Goal: Task Accomplishment & Management: Use online tool/utility

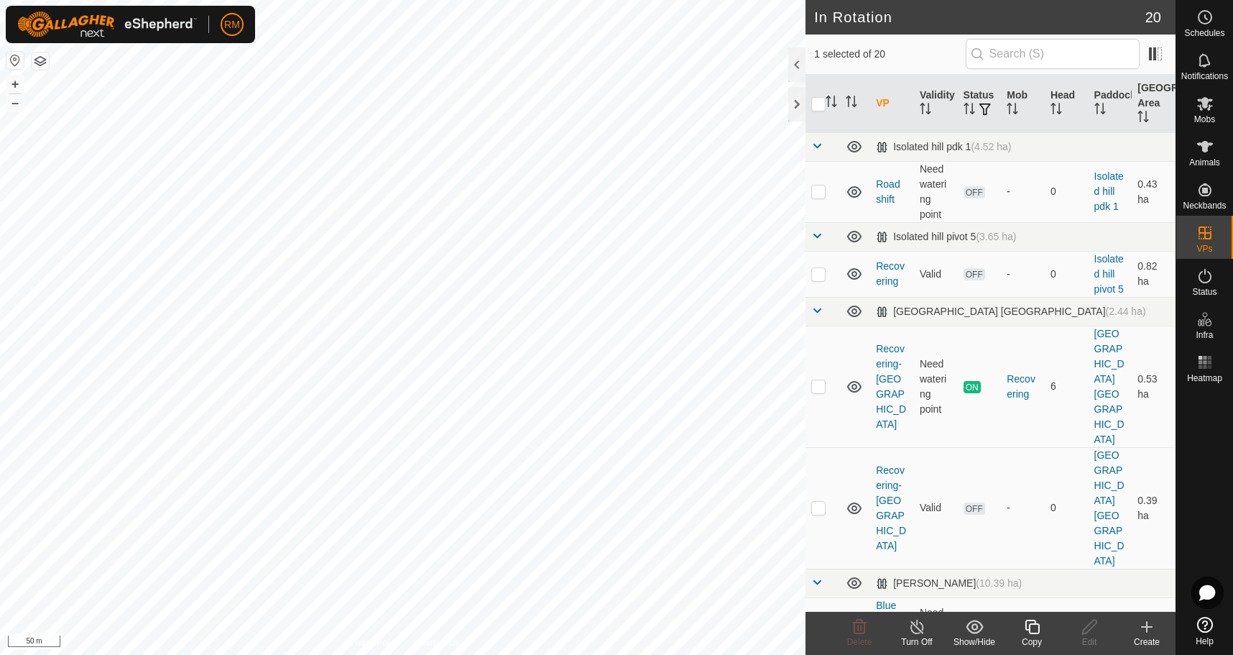
click at [1031, 631] on icon at bounding box center [1032, 626] width 18 height 17
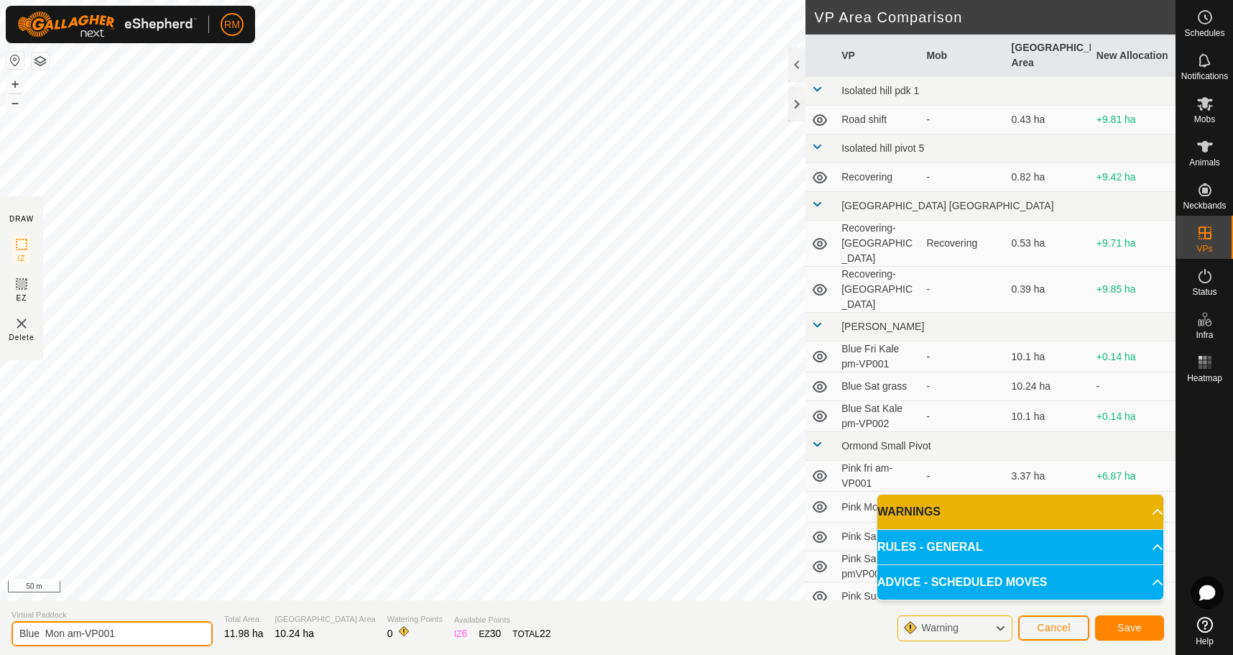
click at [116, 628] on input "Blue Mon am-VP001" at bounding box center [111, 633] width 201 height 25
type input "Blue tue"
click at [1120, 625] on span "Save" at bounding box center [1130, 627] width 24 height 11
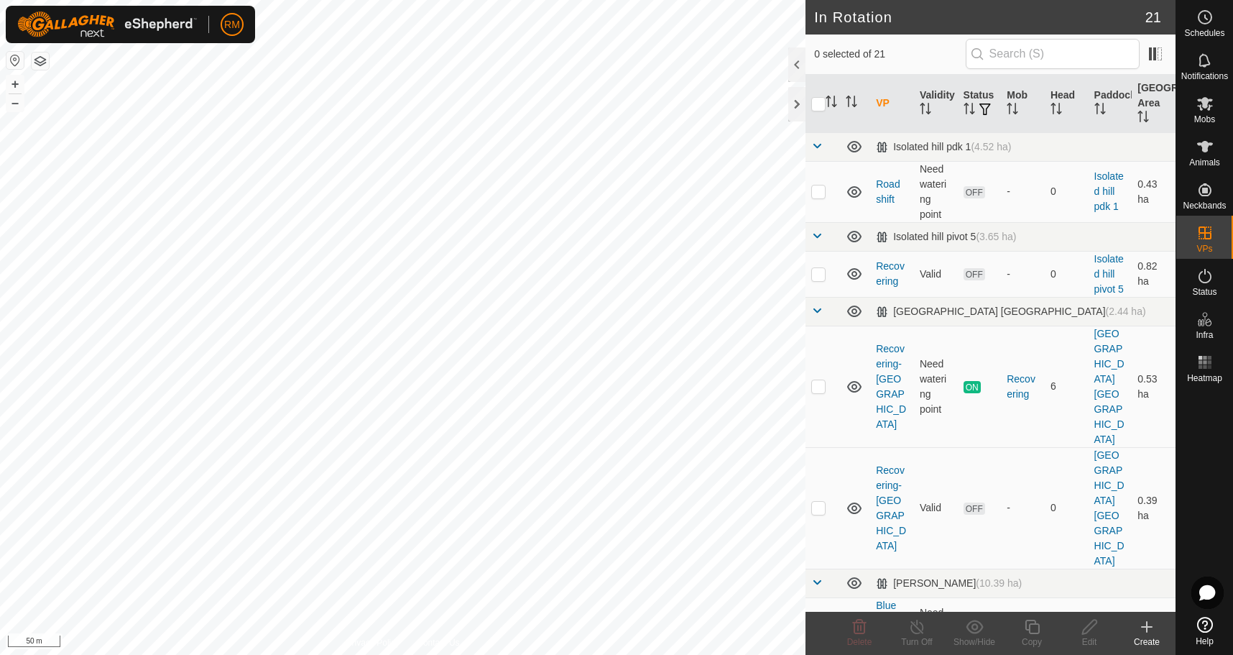
checkbox input "true"
click at [1028, 627] on icon at bounding box center [1032, 626] width 18 height 17
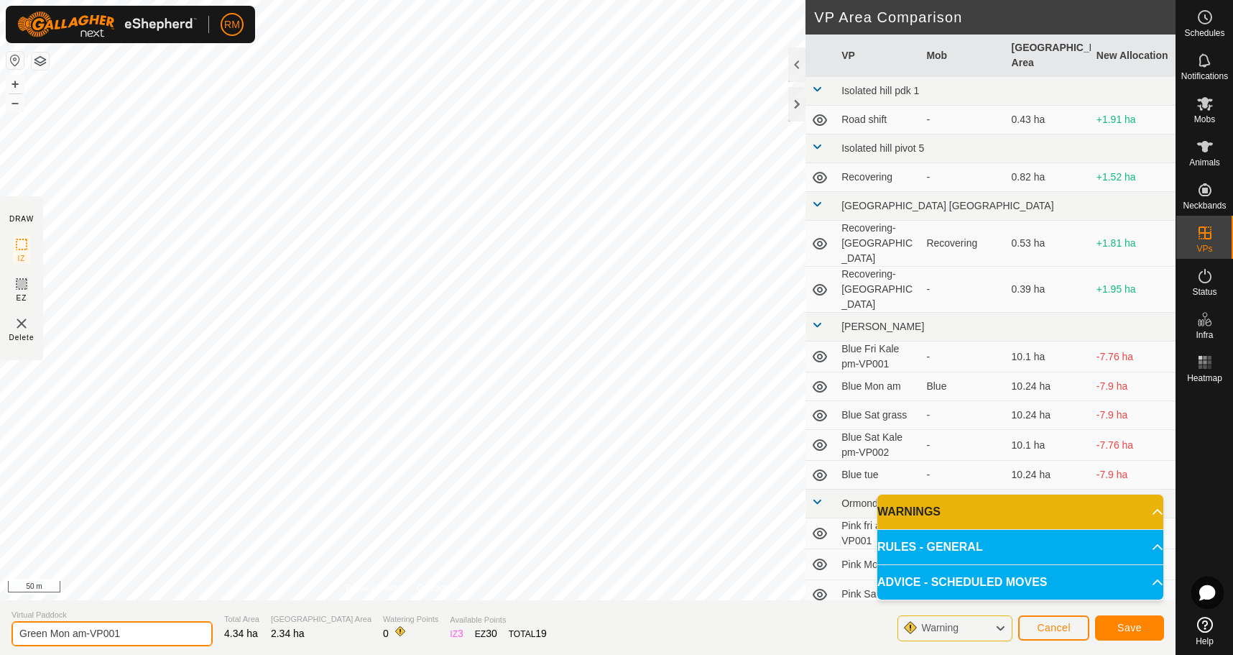
click at [128, 628] on input "Green Mon am-VP001" at bounding box center [111, 633] width 201 height 25
type input "Green Tue"
click at [1127, 632] on span "Save" at bounding box center [1130, 627] width 24 height 11
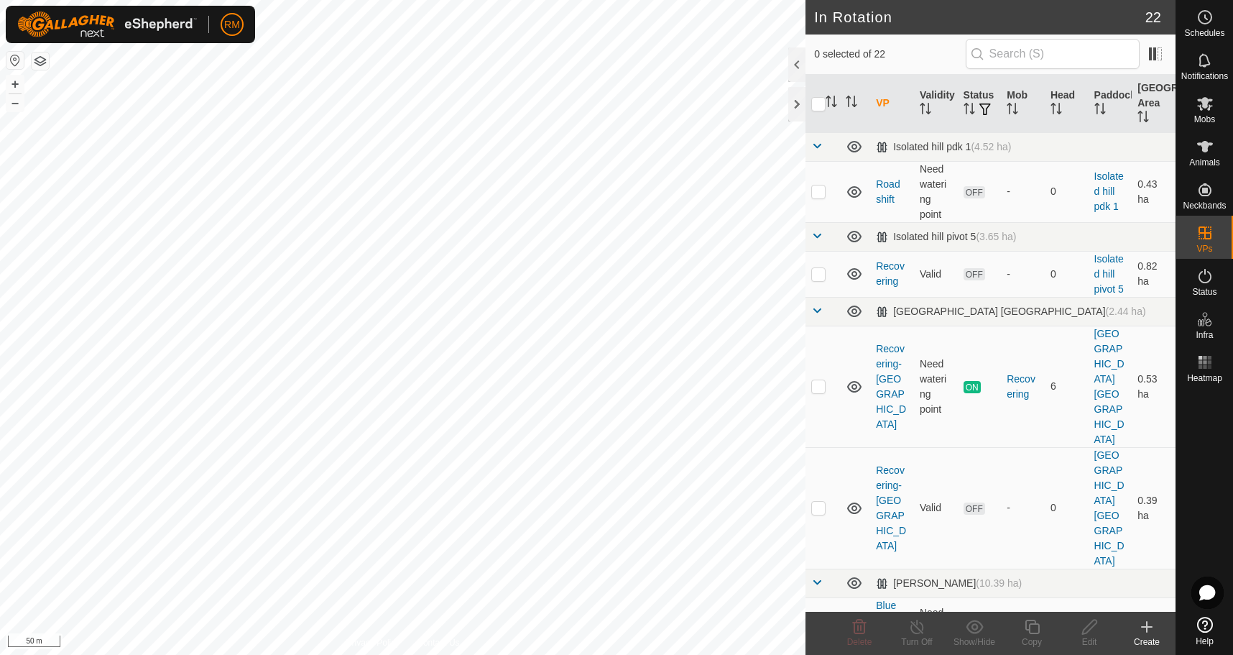
checkbox input "true"
click at [1030, 628] on icon at bounding box center [1032, 626] width 14 height 14
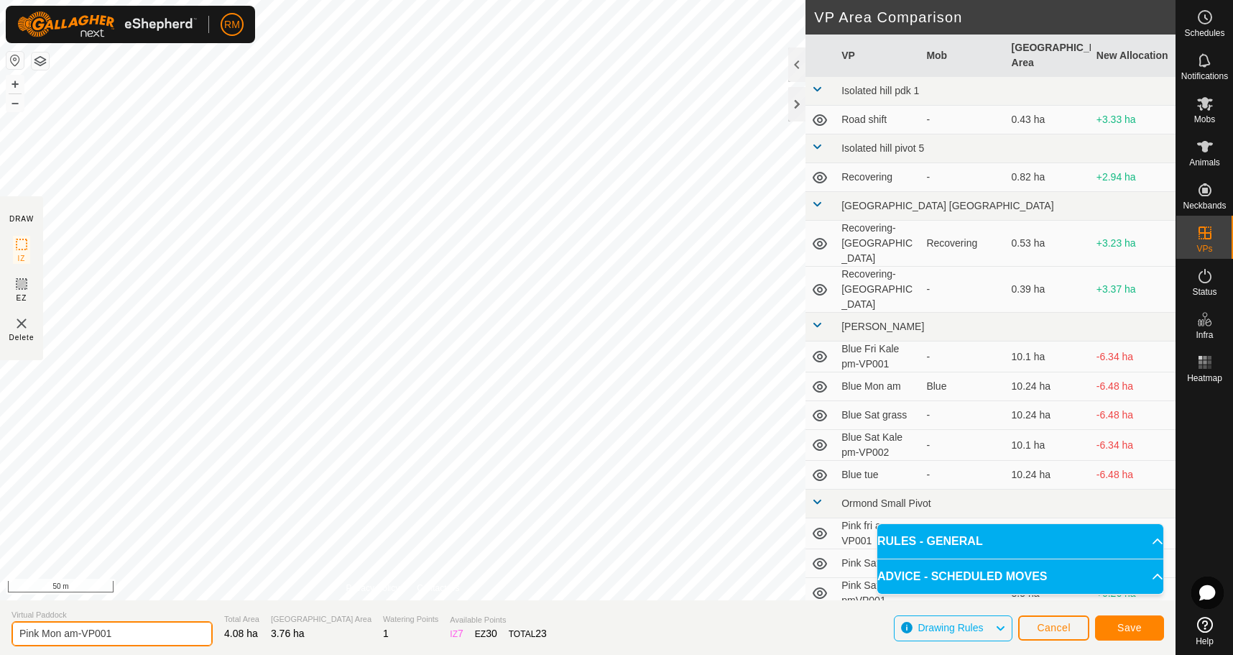
click at [63, 631] on input "Pink Mon am-VP001" at bounding box center [111, 633] width 201 height 25
type input "Pink Tue am-VP001"
click at [1120, 632] on span "Save" at bounding box center [1130, 627] width 24 height 11
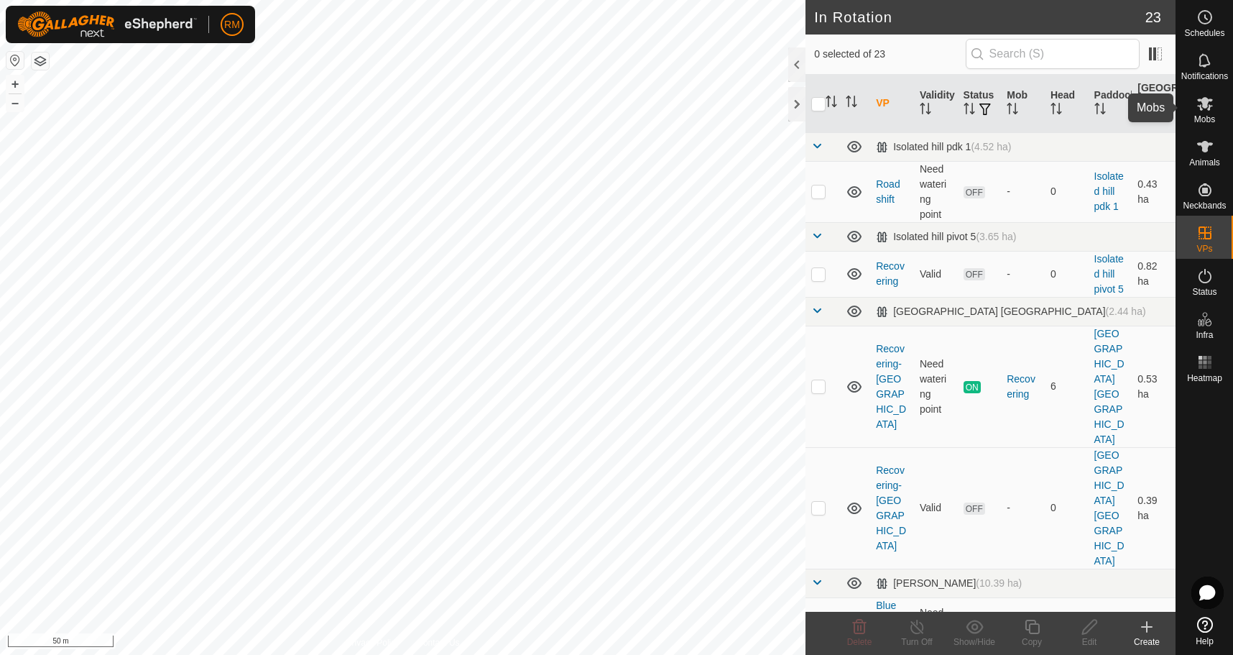
click at [1202, 103] on icon at bounding box center [1205, 103] width 17 height 17
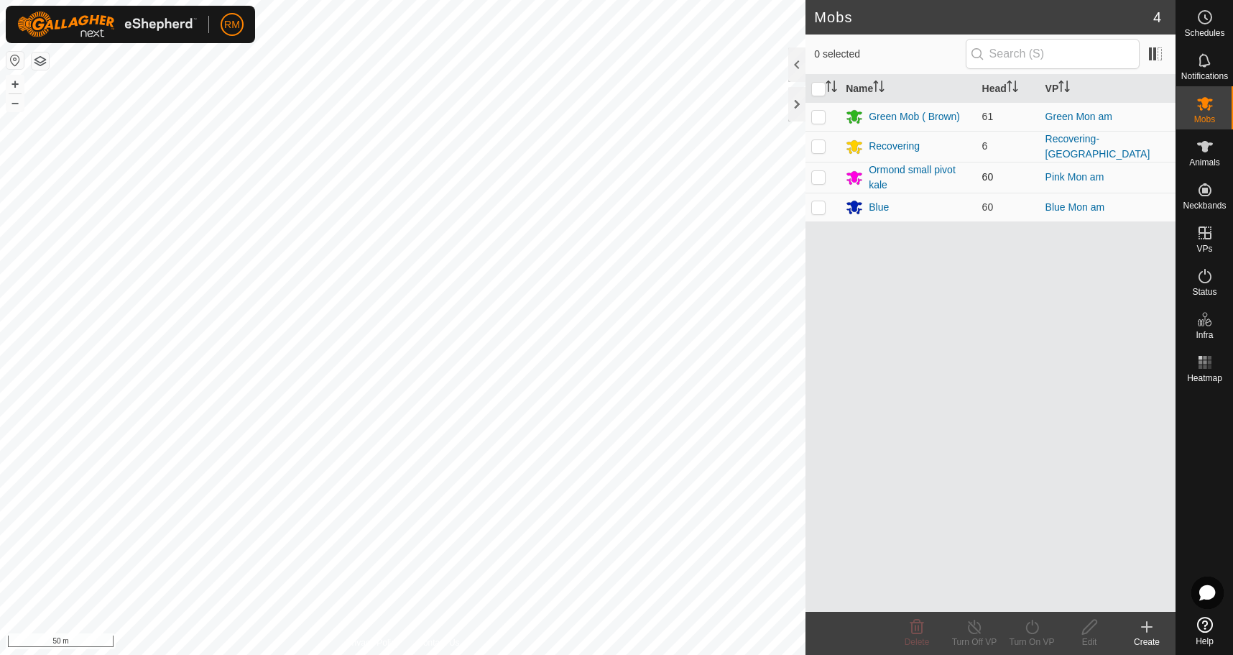
click at [817, 173] on p-checkbox at bounding box center [818, 176] width 14 height 11
click at [823, 172] on p-checkbox at bounding box center [818, 176] width 14 height 11
checkbox input "false"
click at [822, 119] on p-checkbox at bounding box center [818, 116] width 14 height 11
checkbox input "true"
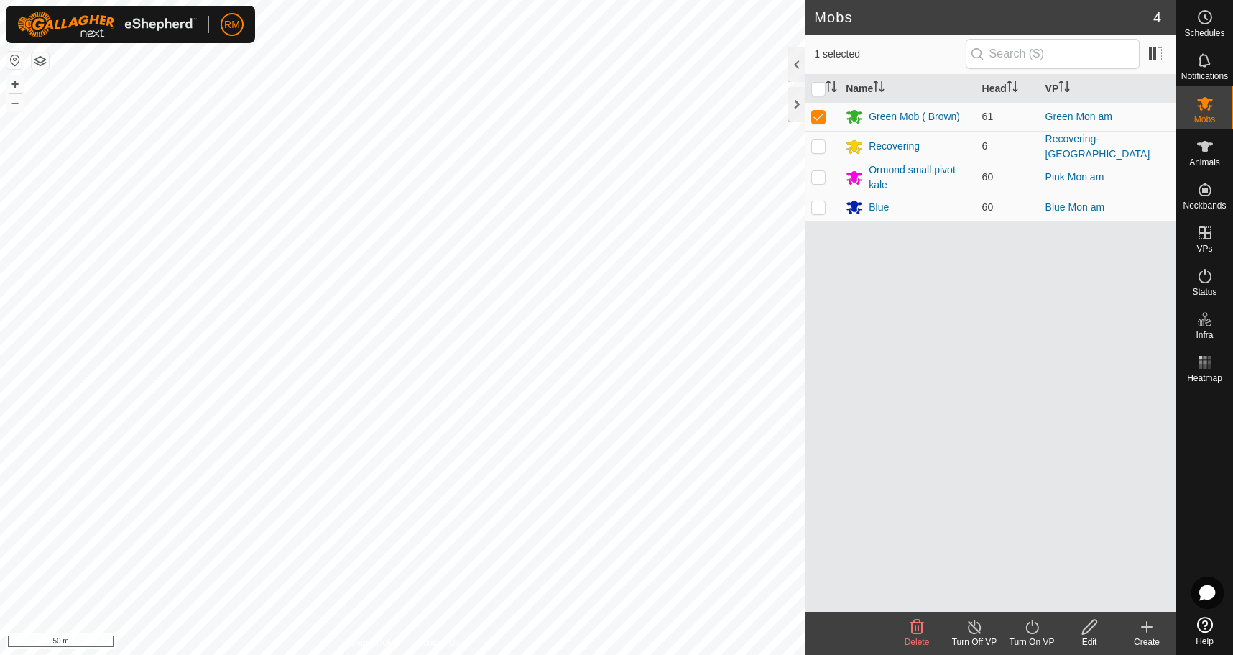
click at [1026, 630] on icon at bounding box center [1032, 626] width 18 height 17
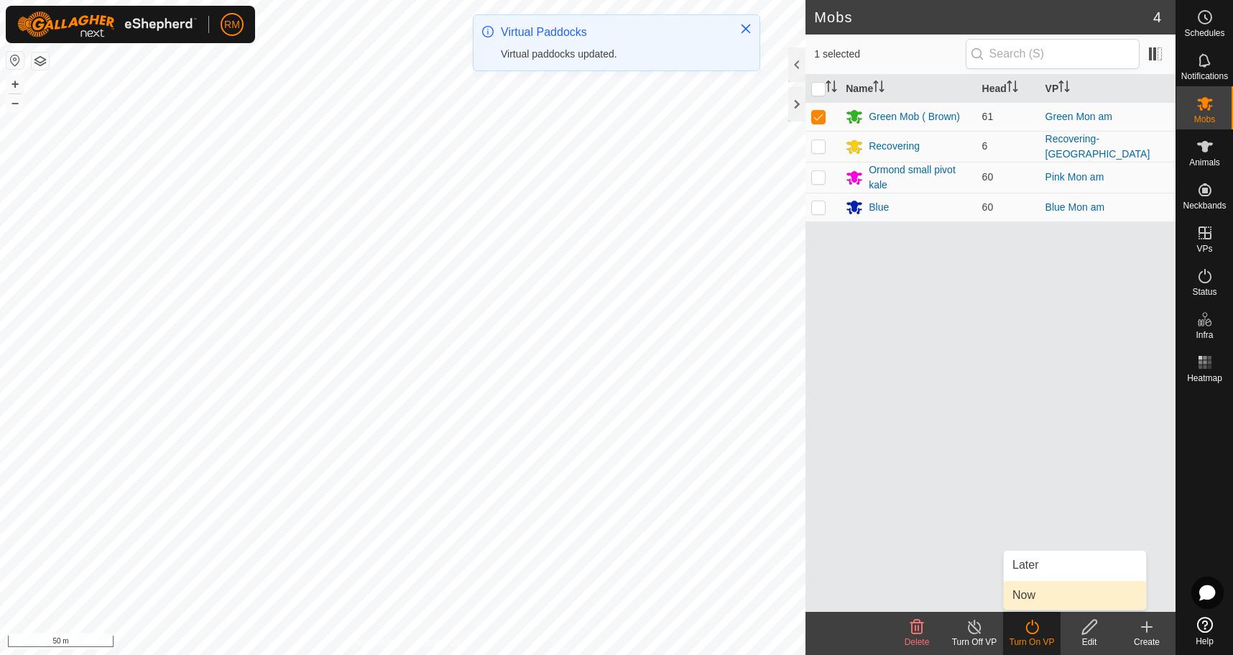
click at [1014, 591] on link "Now" at bounding box center [1075, 595] width 142 height 29
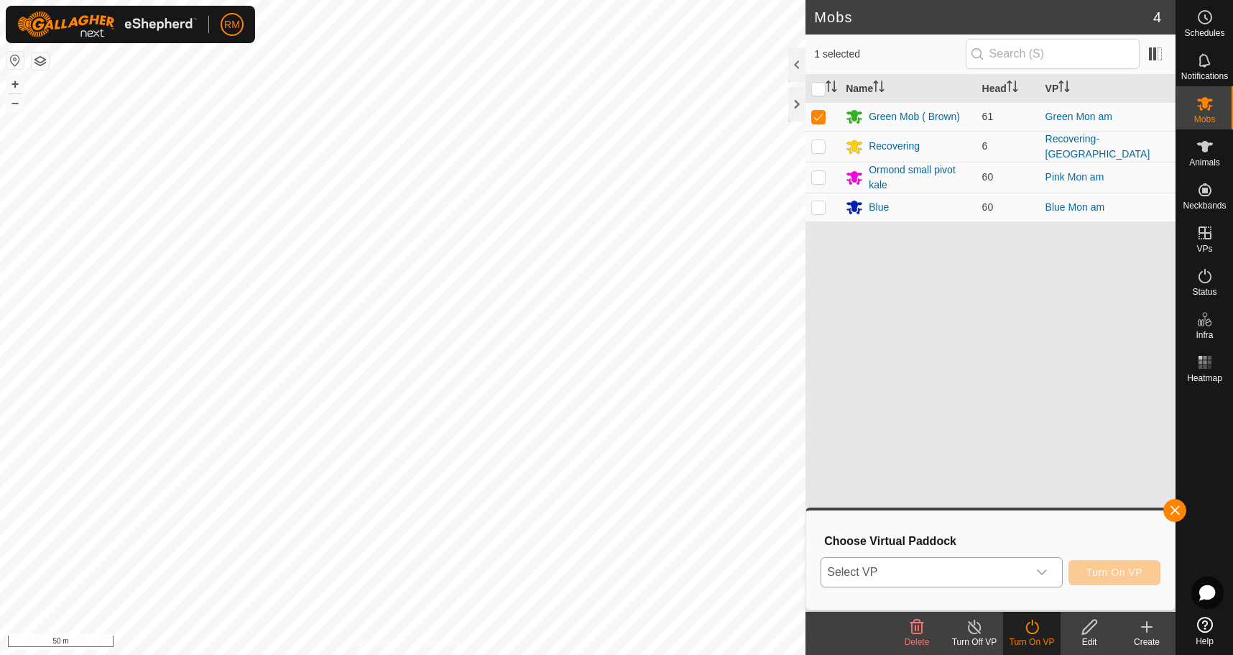
click at [1042, 571] on icon "dropdown trigger" at bounding box center [1041, 571] width 11 height 11
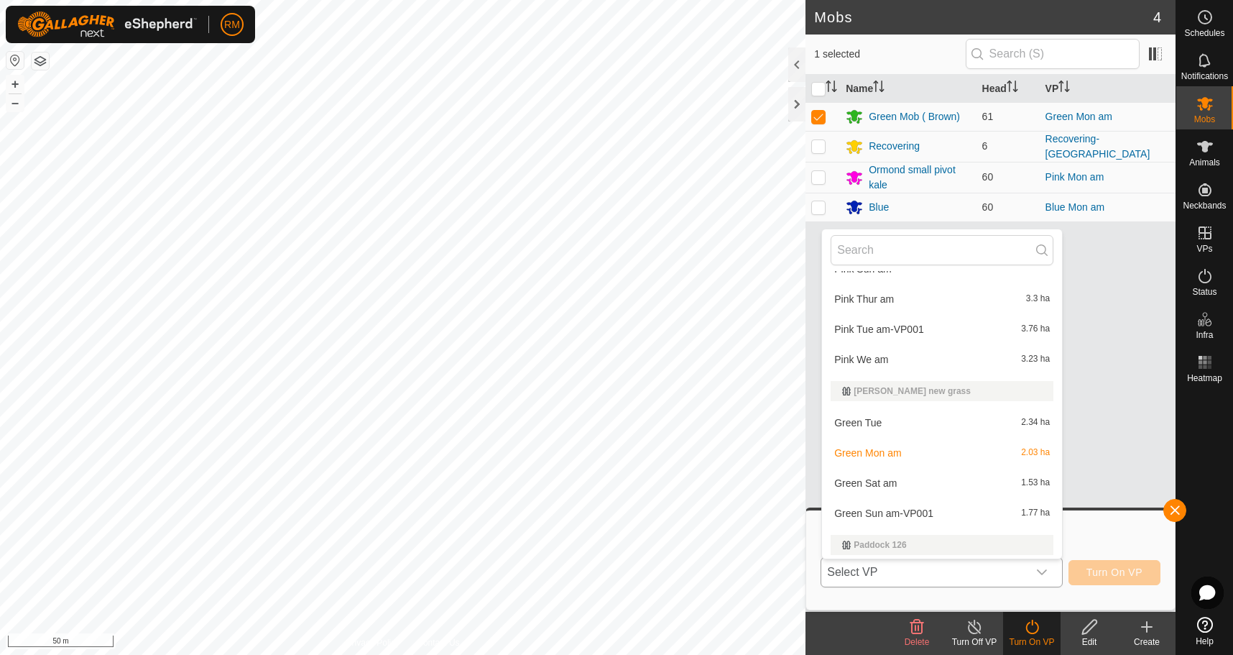
scroll to position [575, 0]
click at [859, 424] on li "Green Tue 2.34 ha" at bounding box center [942, 421] width 240 height 29
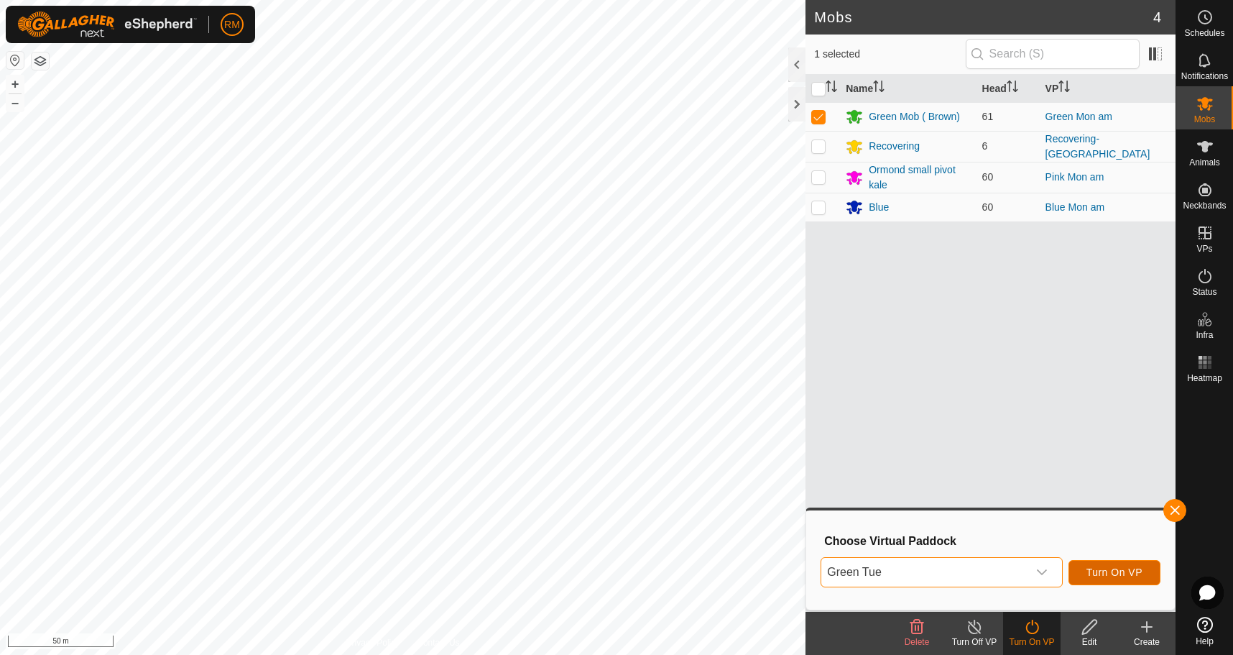
click at [1099, 570] on span "Turn On VP" at bounding box center [1115, 571] width 56 height 11
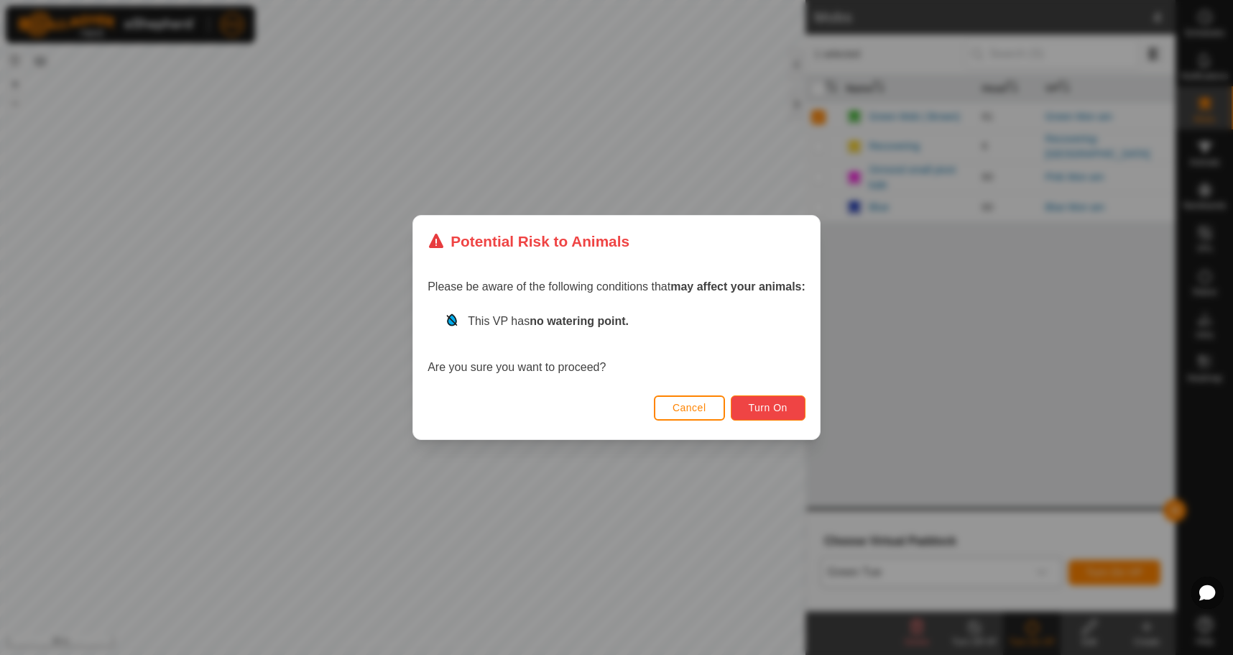
click at [769, 402] on span "Turn On" at bounding box center [768, 407] width 39 height 11
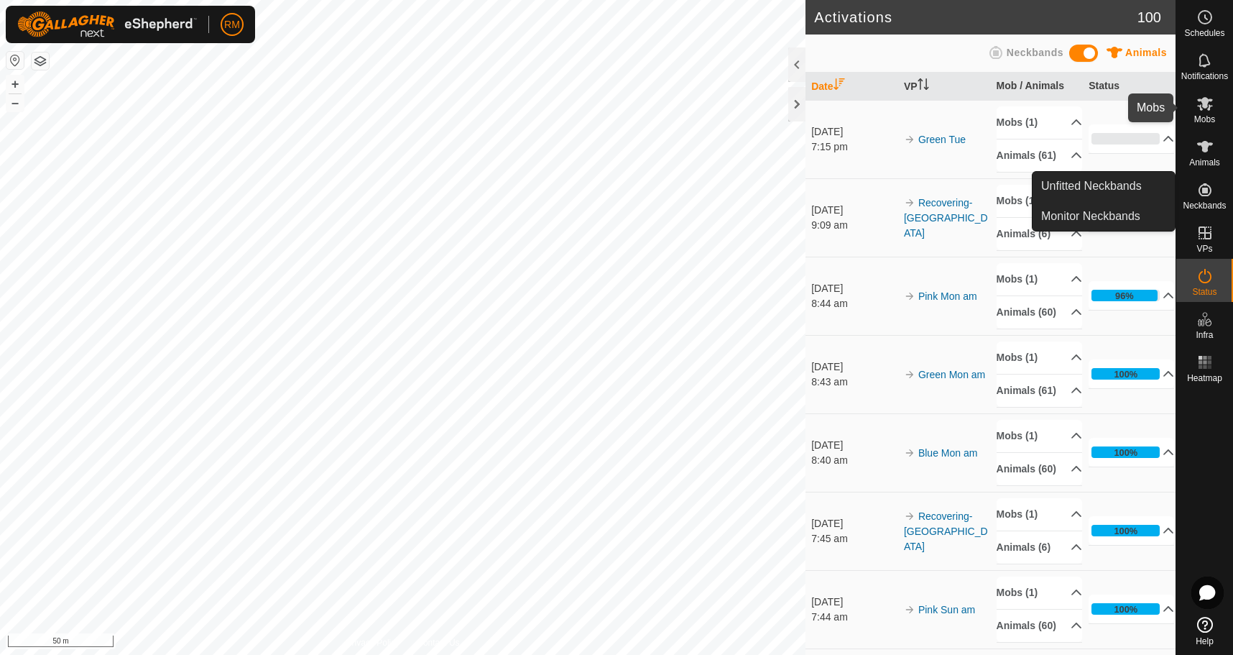
click at [1207, 113] on es-mob-svg-icon at bounding box center [1205, 103] width 26 height 23
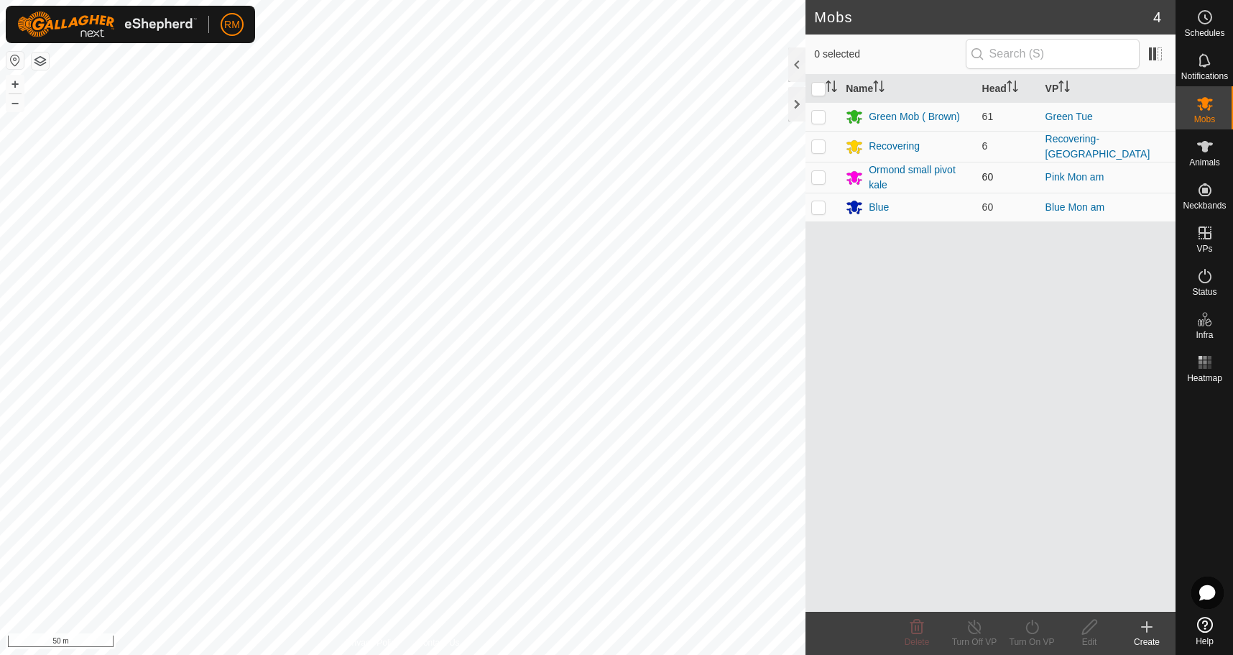
click at [819, 175] on p-checkbox at bounding box center [818, 176] width 14 height 11
checkbox input "true"
click at [1033, 627] on icon at bounding box center [1032, 626] width 18 height 17
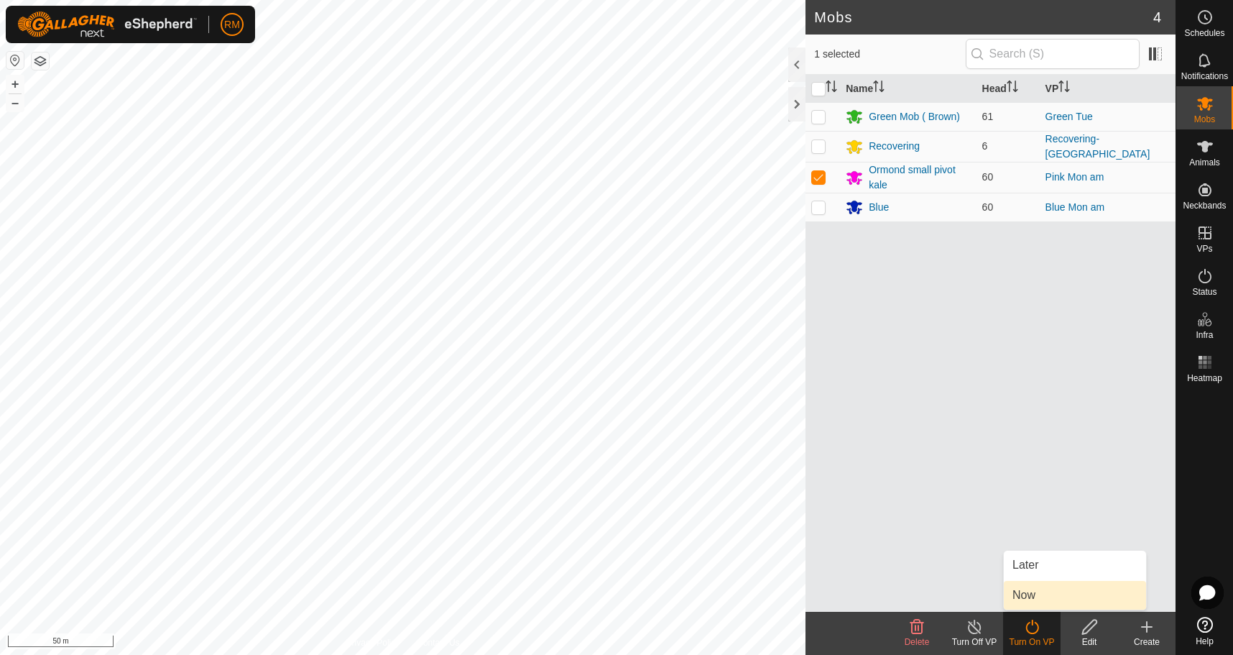
click at [1028, 591] on link "Now" at bounding box center [1075, 595] width 142 height 29
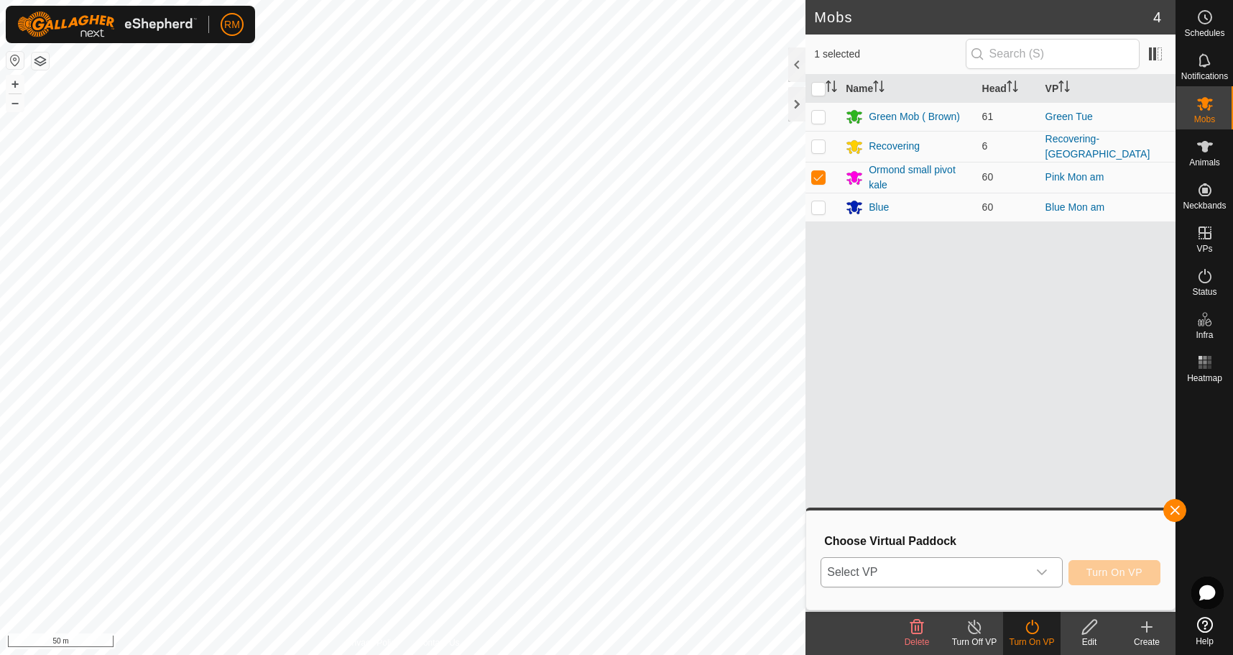
click at [1041, 570] on icon "dropdown trigger" at bounding box center [1041, 571] width 11 height 11
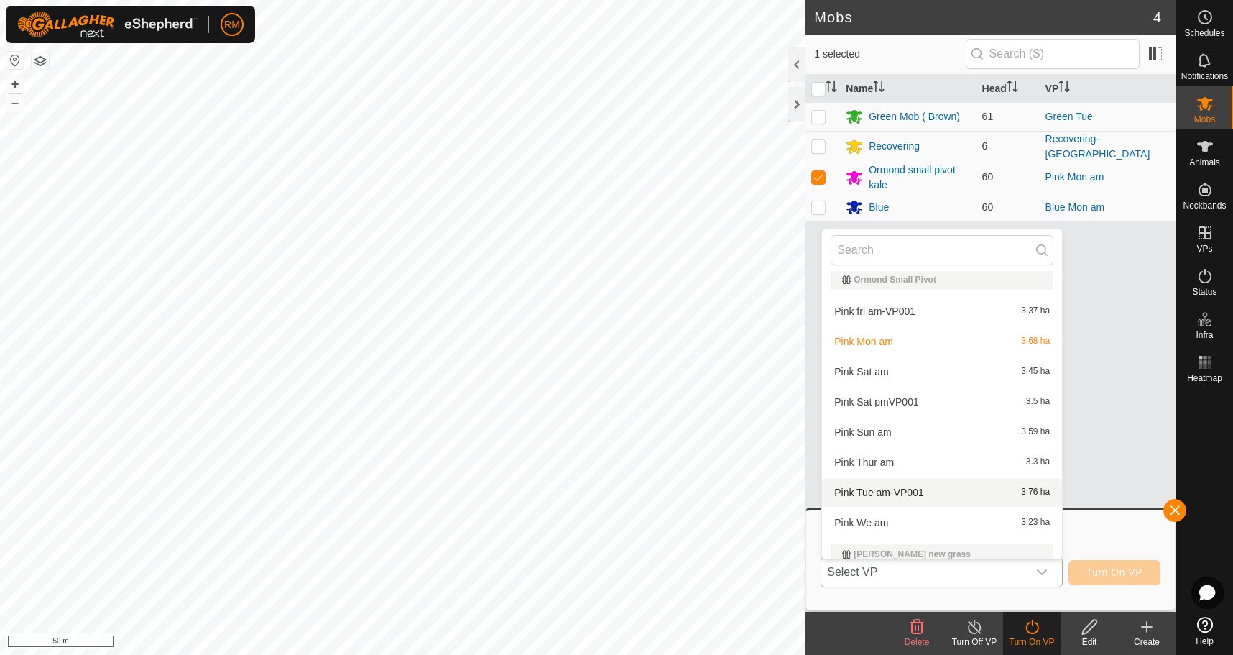
scroll to position [412, 0]
click at [875, 493] on li "Pink Tue am-VP001 3.76 ha" at bounding box center [942, 491] width 240 height 29
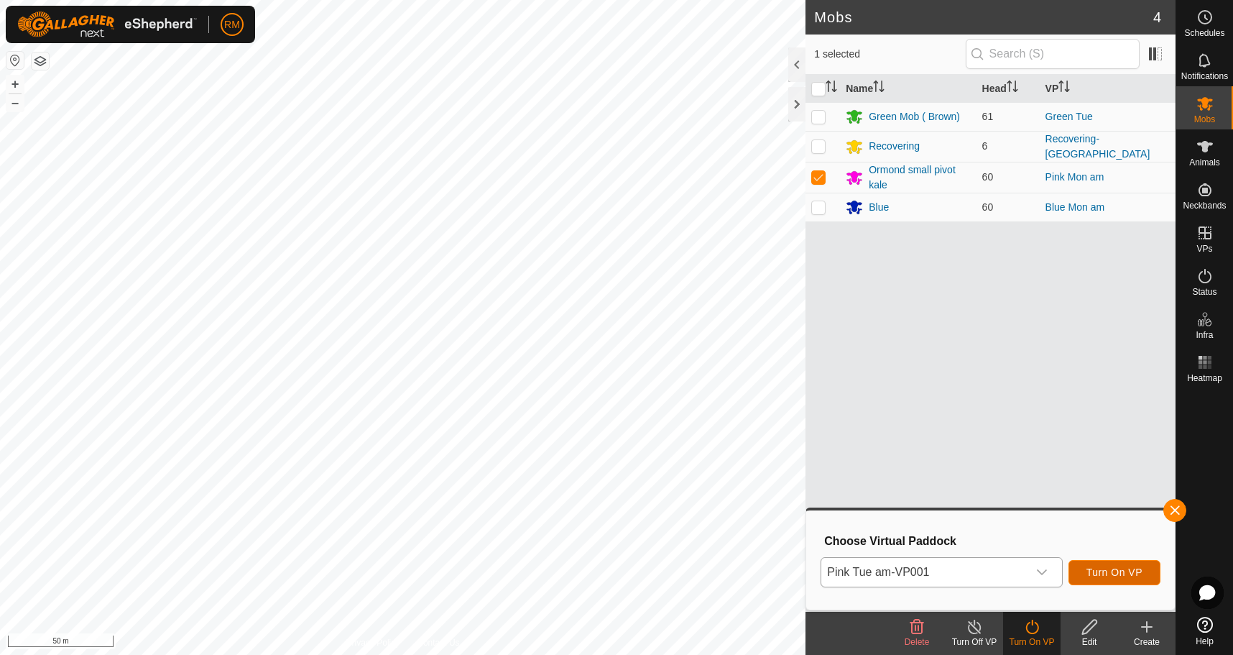
click at [1098, 571] on span "Turn On VP" at bounding box center [1115, 571] width 56 height 11
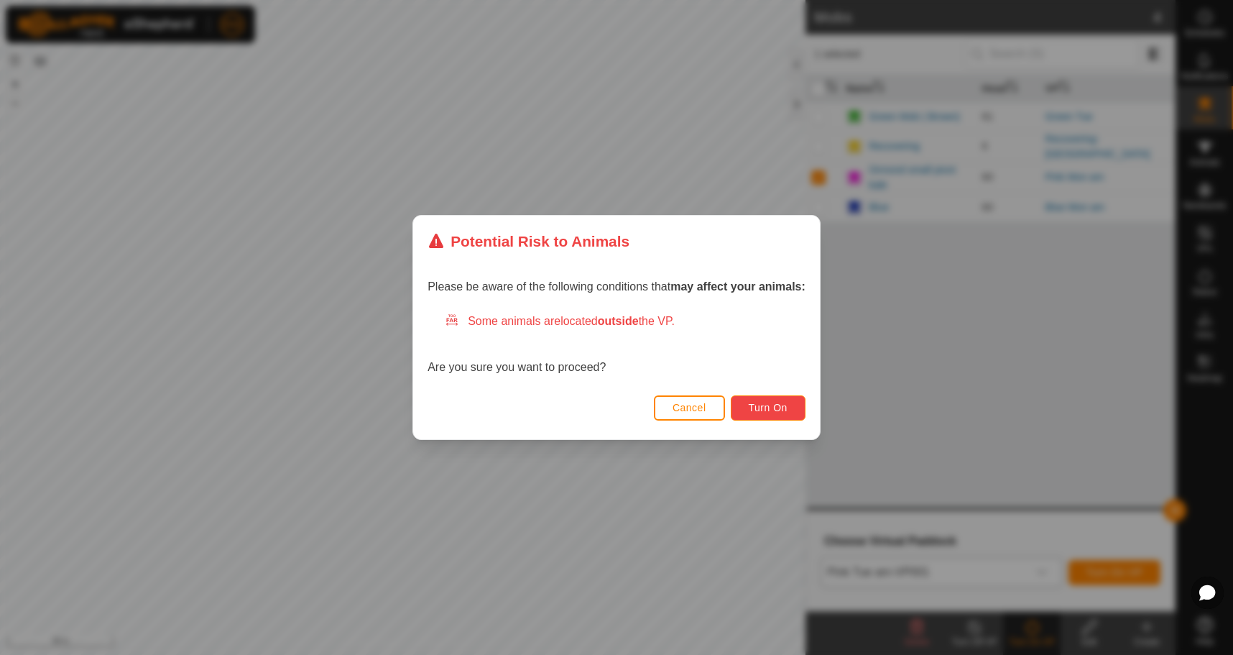
click at [791, 407] on button "Turn On" at bounding box center [768, 407] width 75 height 25
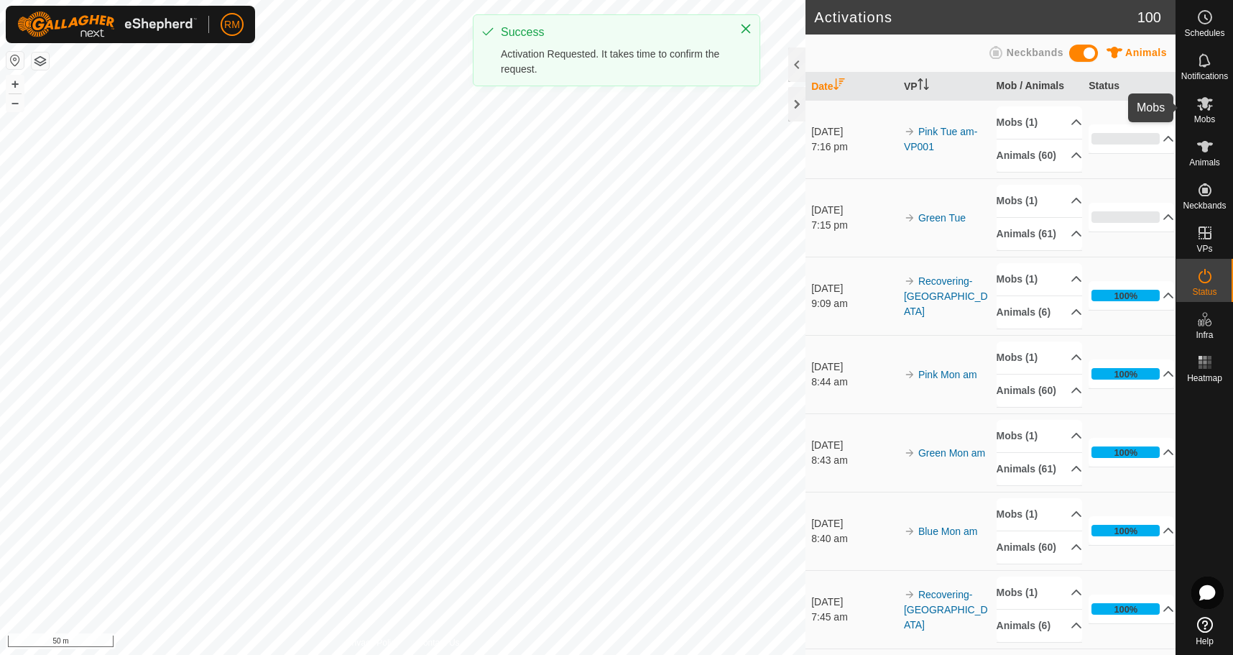
click at [1199, 110] on icon at bounding box center [1205, 103] width 17 height 17
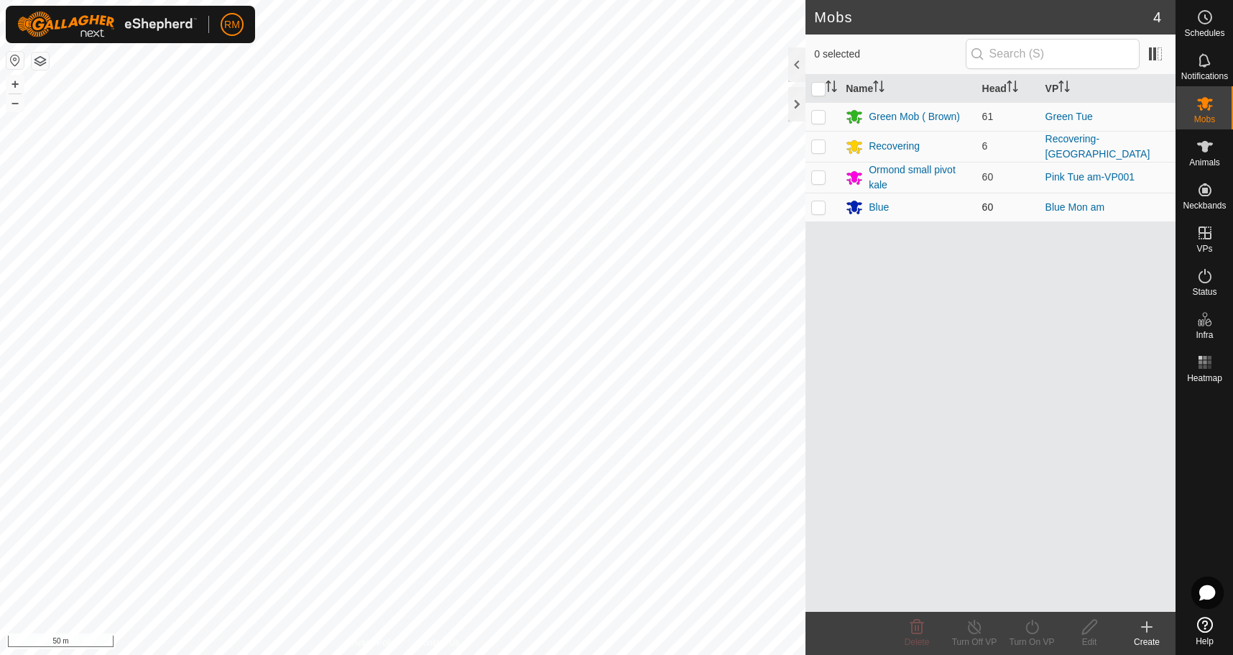
click at [820, 203] on p-checkbox at bounding box center [818, 206] width 14 height 11
checkbox input "true"
click at [1032, 627] on icon at bounding box center [1032, 626] width 18 height 17
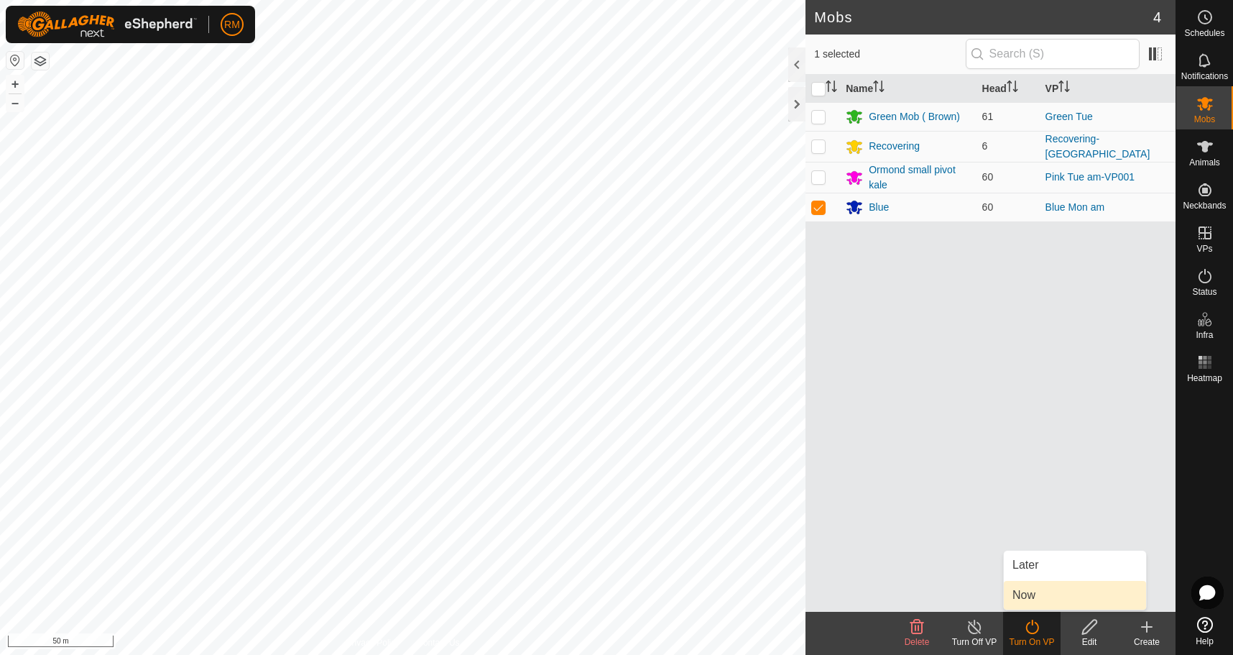
click at [1066, 598] on link "Now" at bounding box center [1075, 595] width 142 height 29
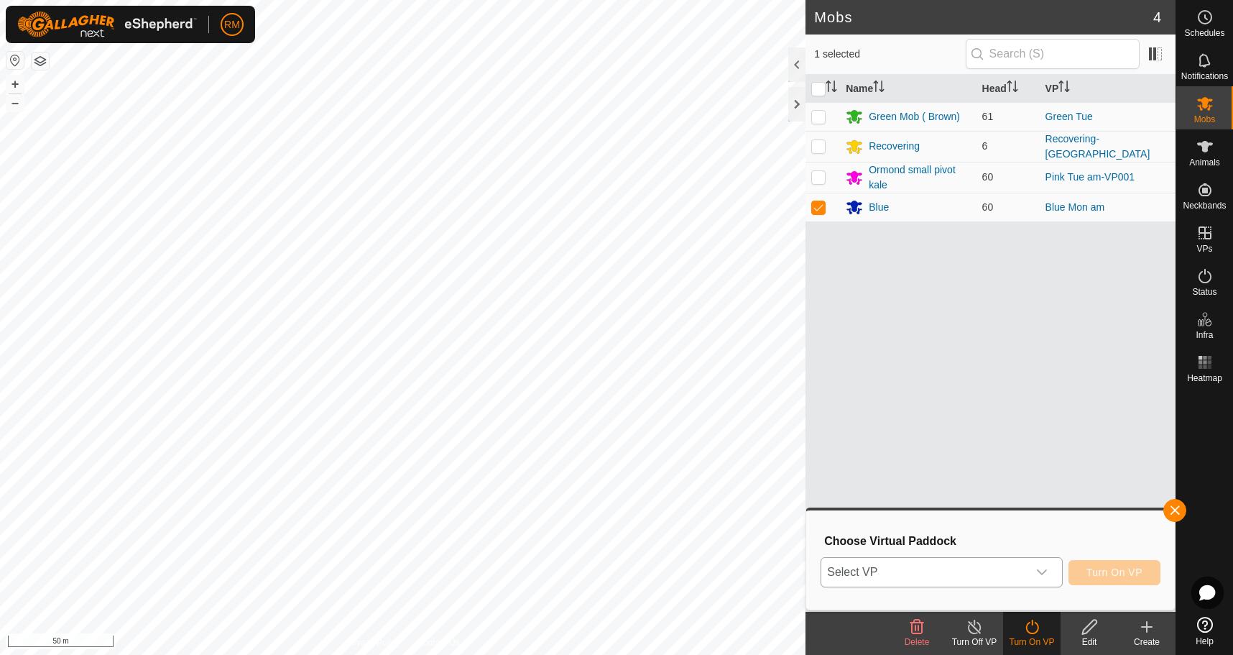
click at [1038, 571] on icon "dropdown trigger" at bounding box center [1042, 572] width 10 height 6
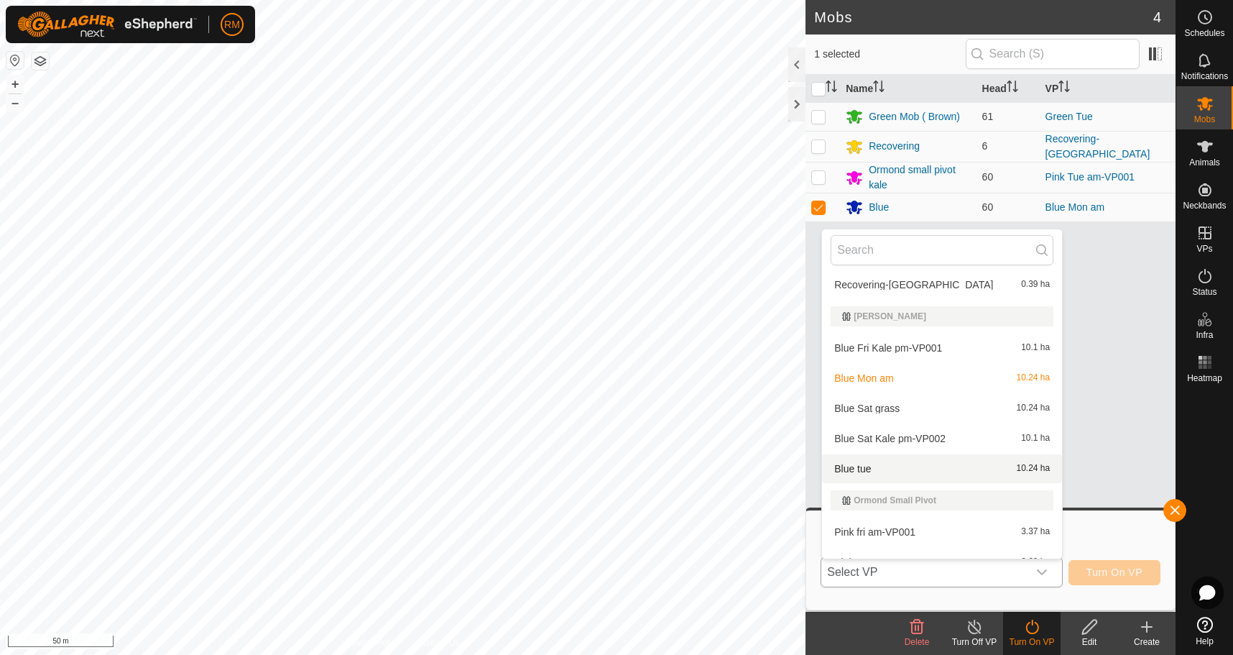
scroll to position [191, 0]
click at [870, 468] on li "Blue tue 10.24 ha" at bounding box center [942, 467] width 240 height 29
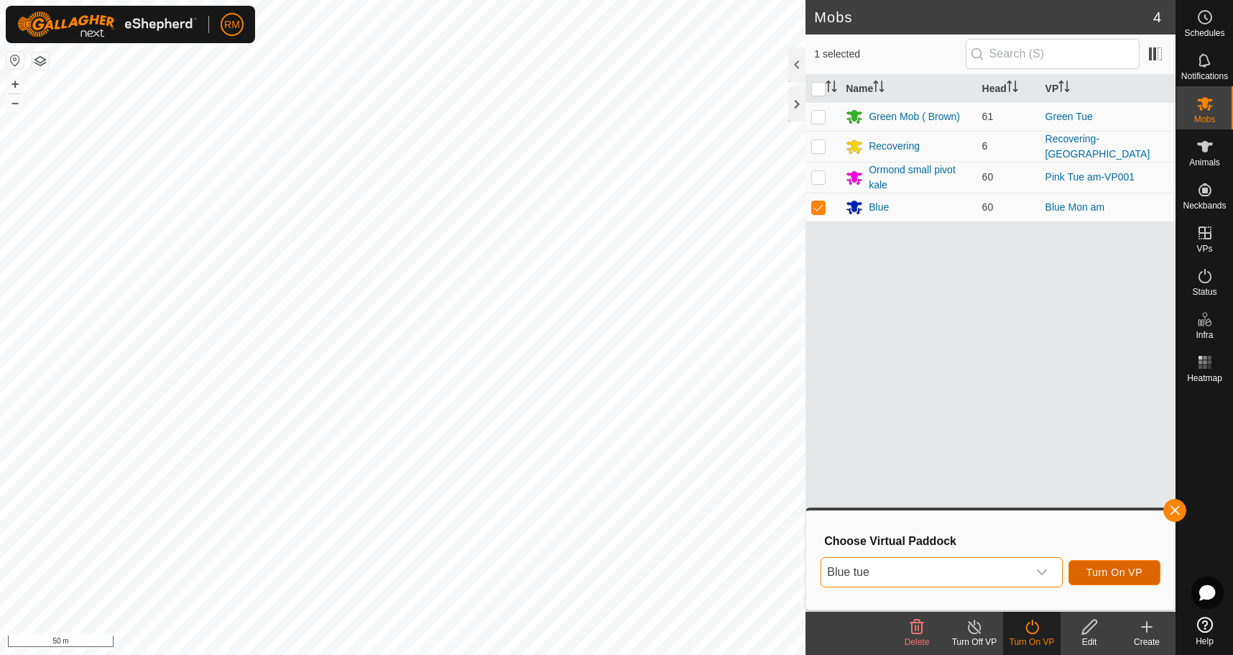
click at [1112, 569] on span "Turn On VP" at bounding box center [1115, 571] width 56 height 11
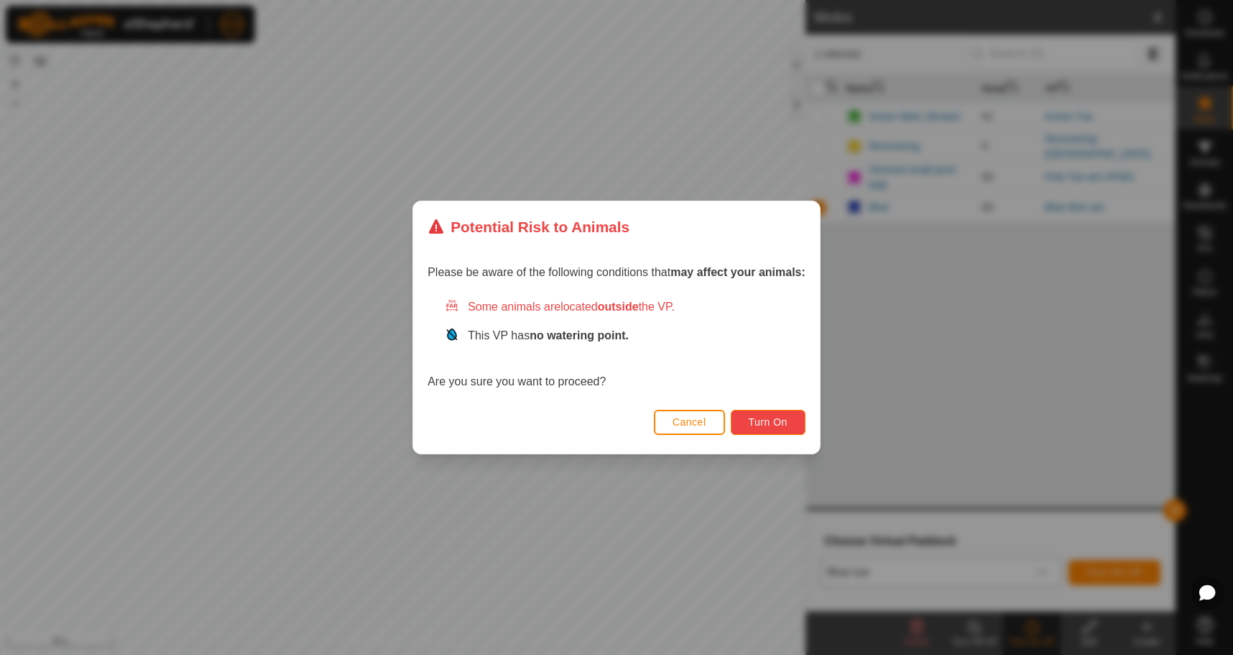
click at [788, 423] on span "Turn On" at bounding box center [768, 421] width 39 height 11
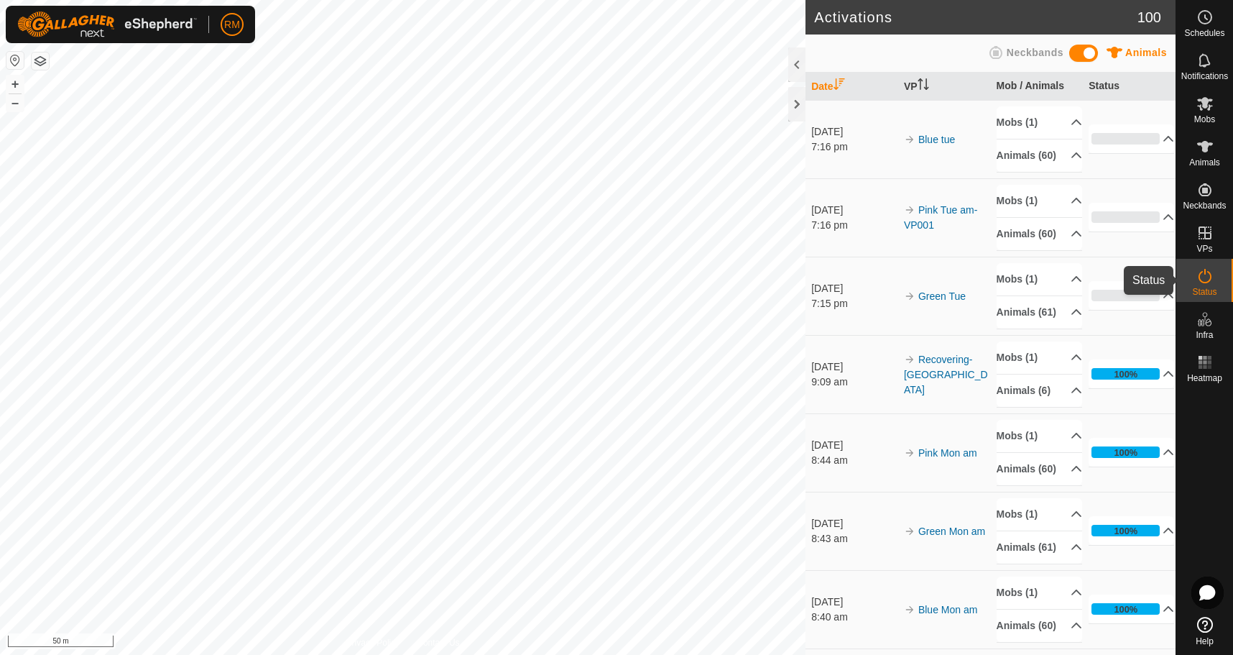
click at [1211, 276] on icon at bounding box center [1205, 276] width 13 height 14
